Goal: Information Seeking & Learning: Learn about a topic

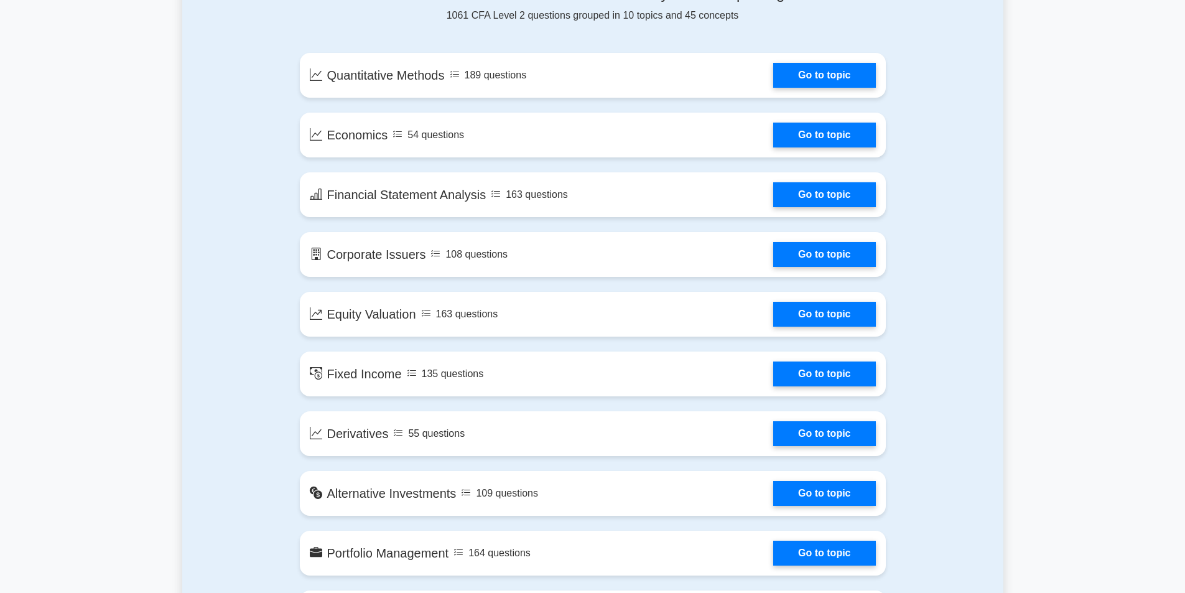
scroll to position [498, 0]
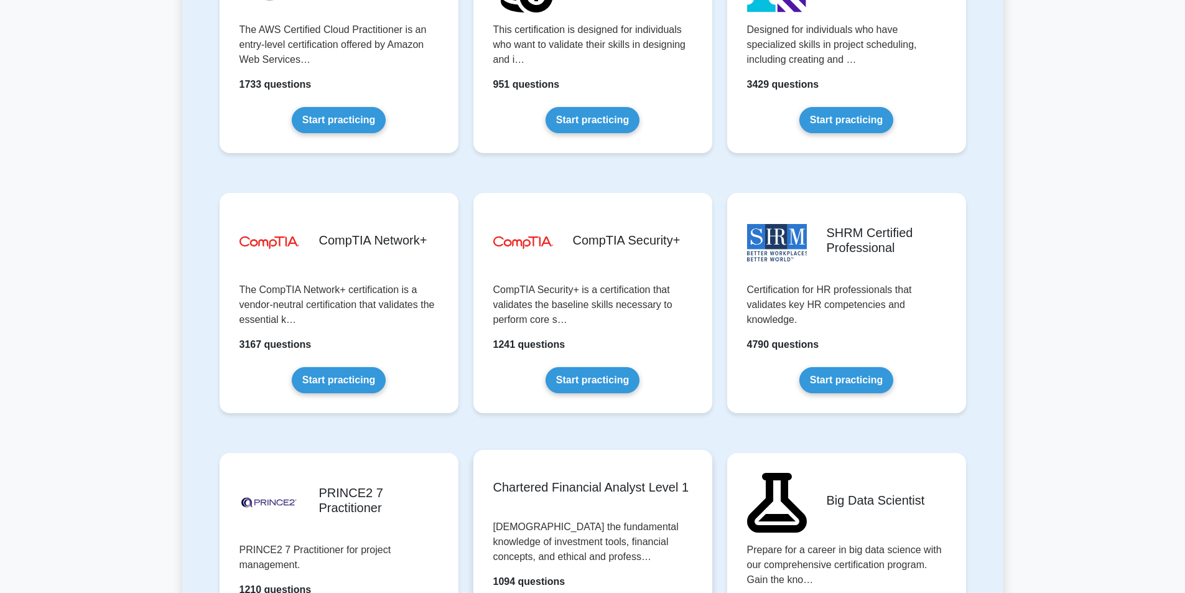
scroll to position [2364, 0]
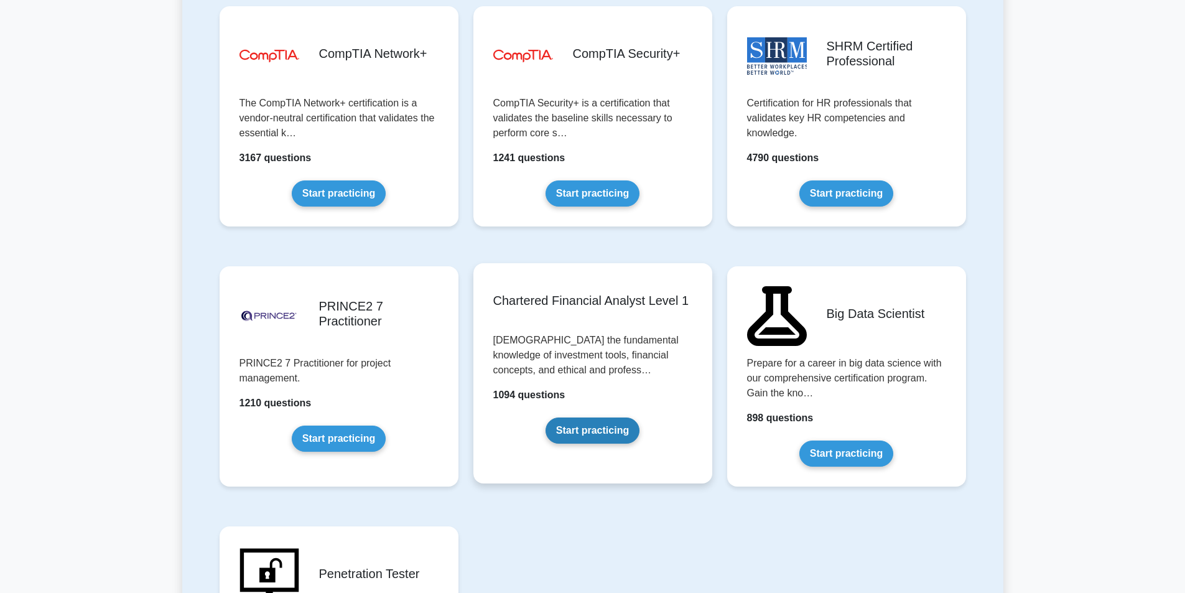
click at [546, 417] on link "Start practicing" at bounding box center [593, 430] width 94 height 26
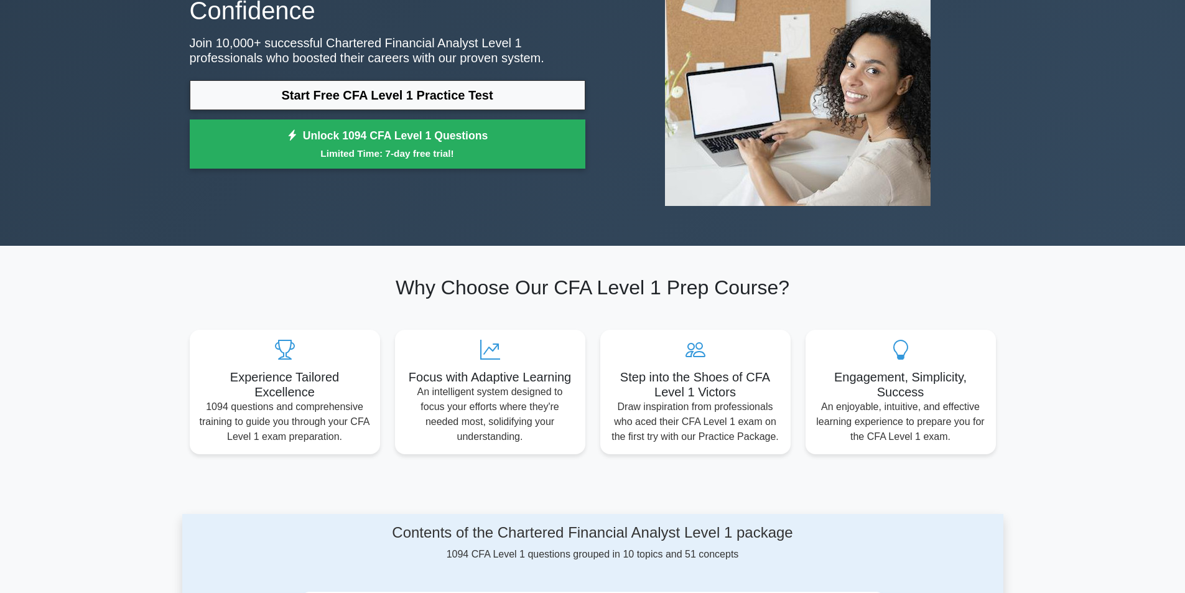
scroll to position [146, 0]
